Goal: Use online tool/utility: Utilize a website feature to perform a specific function

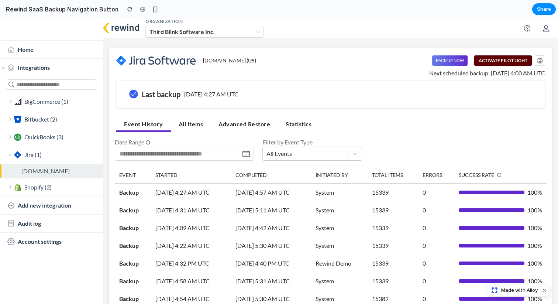
click at [516, 60] on button "Activate Pilot Light" at bounding box center [503, 60] width 58 height 10
